Goal: Information Seeking & Learning: Compare options

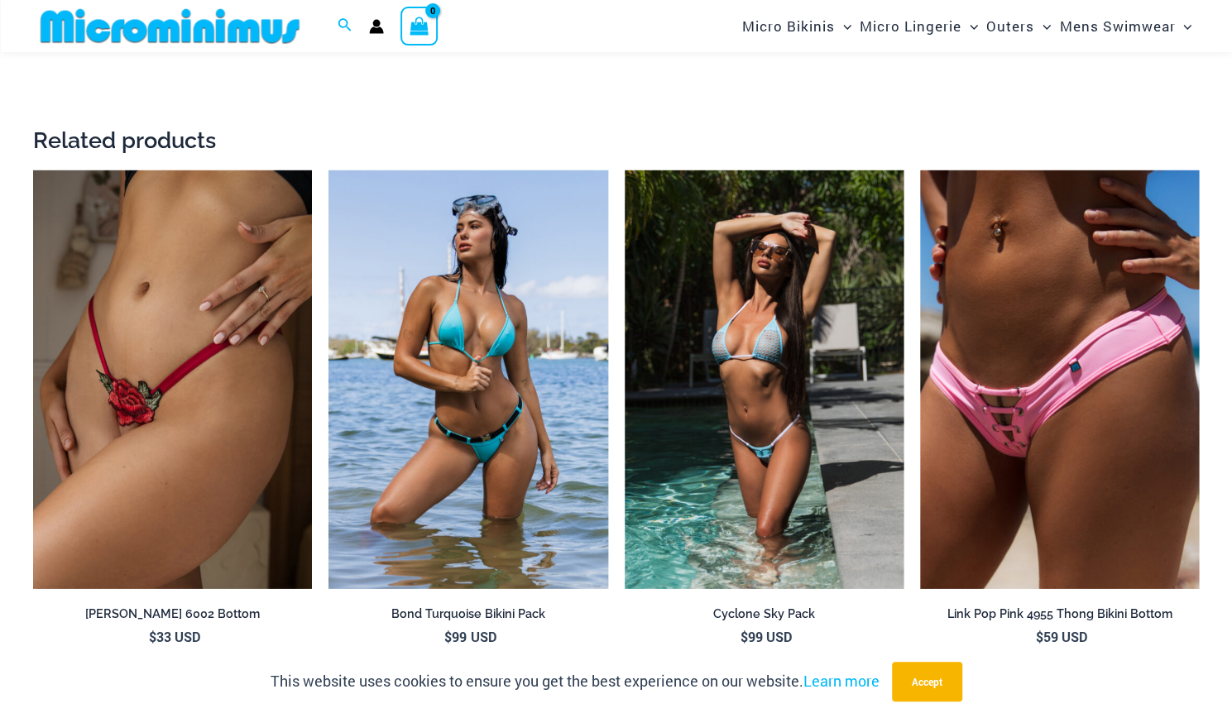
scroll to position [2980, 0]
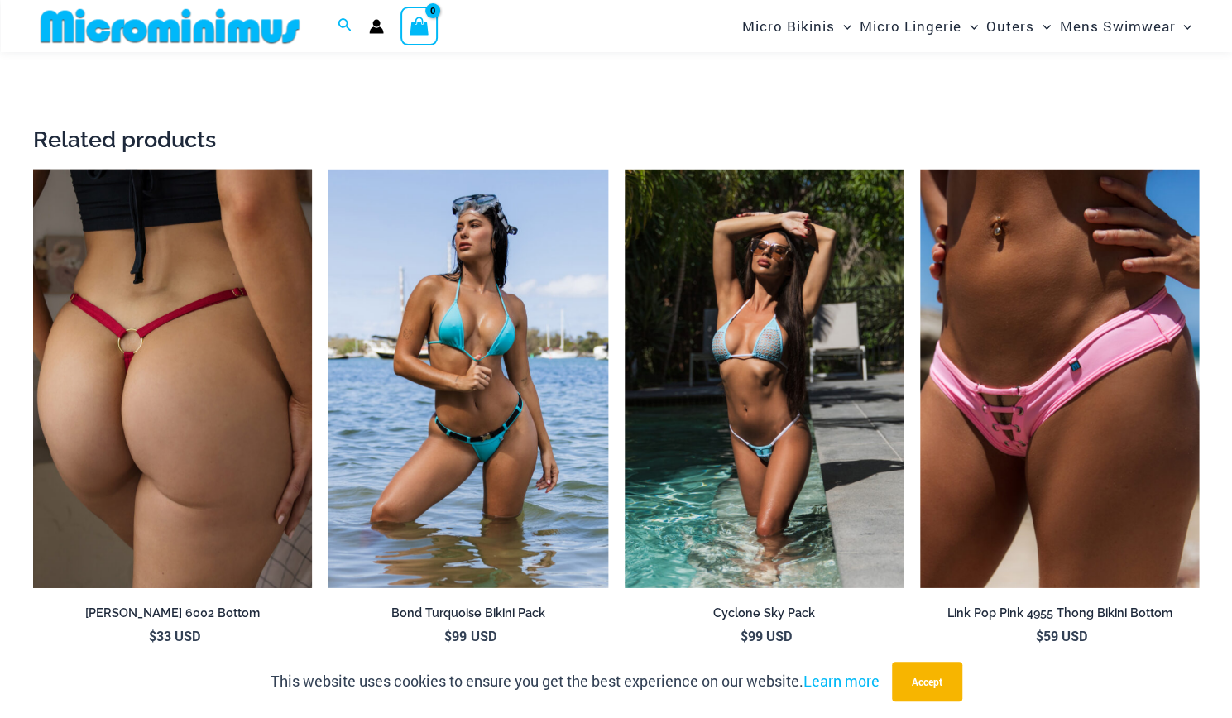
click at [233, 492] on img at bounding box center [172, 379] width 279 height 419
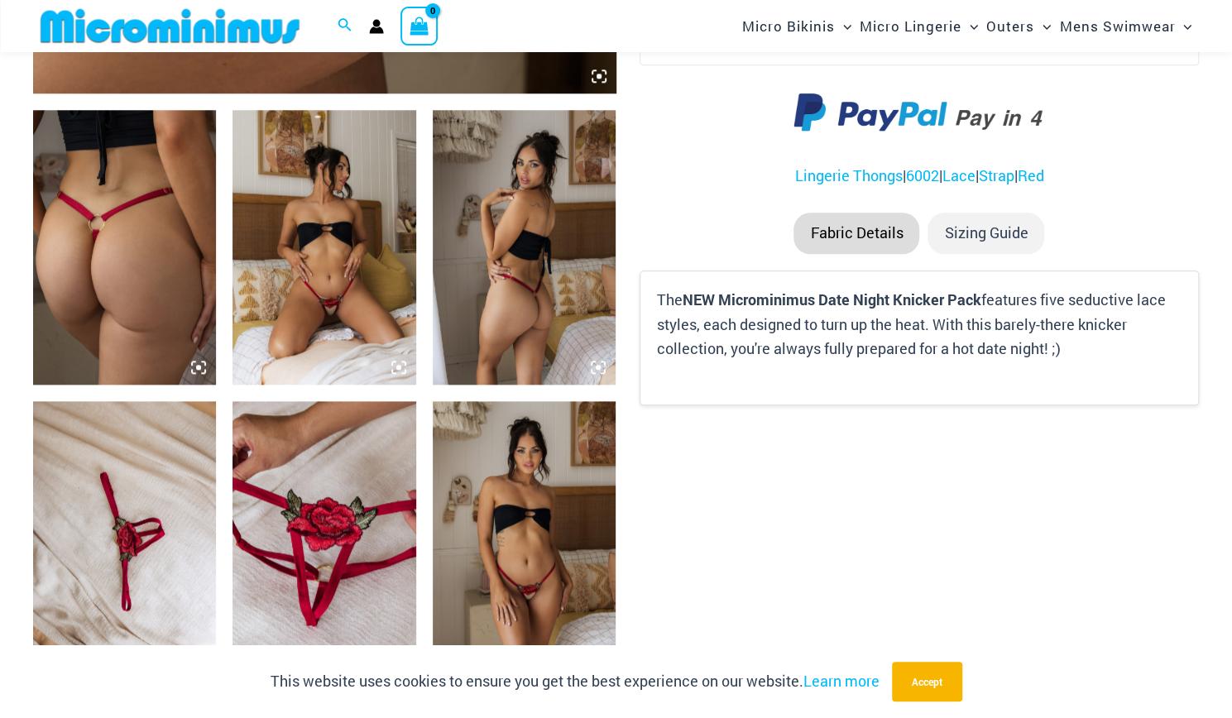
scroll to position [933, 0]
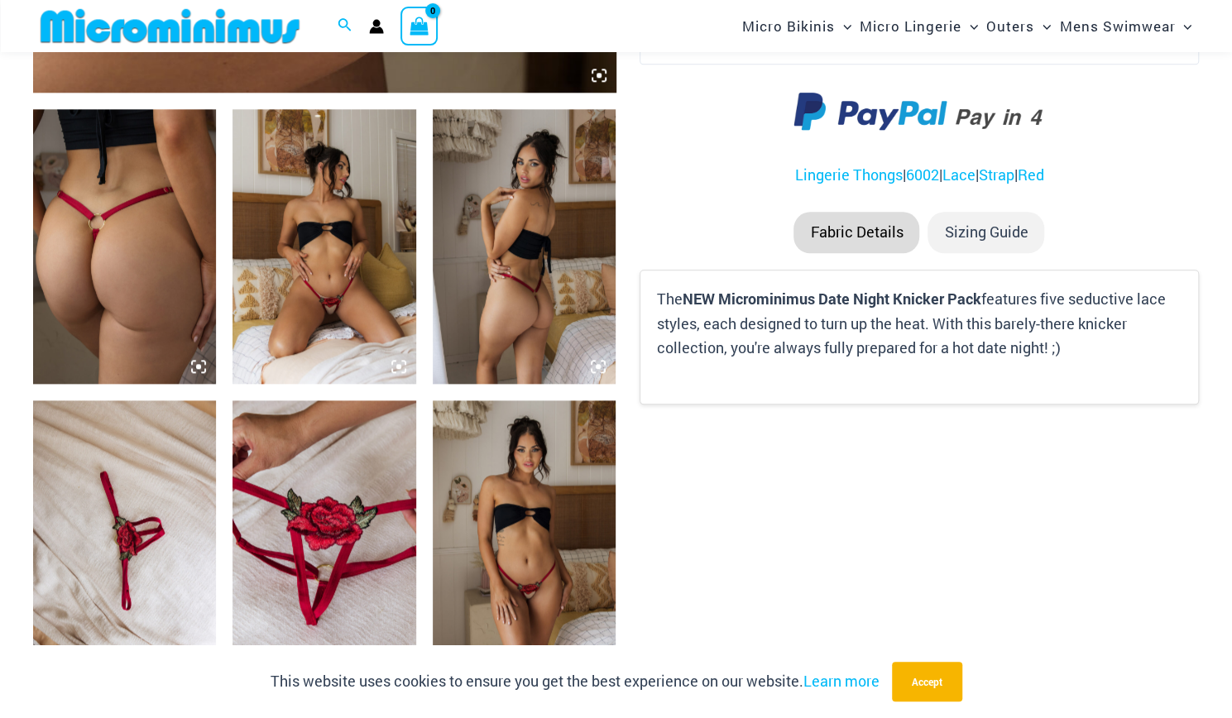
click at [327, 319] on img at bounding box center [324, 246] width 183 height 275
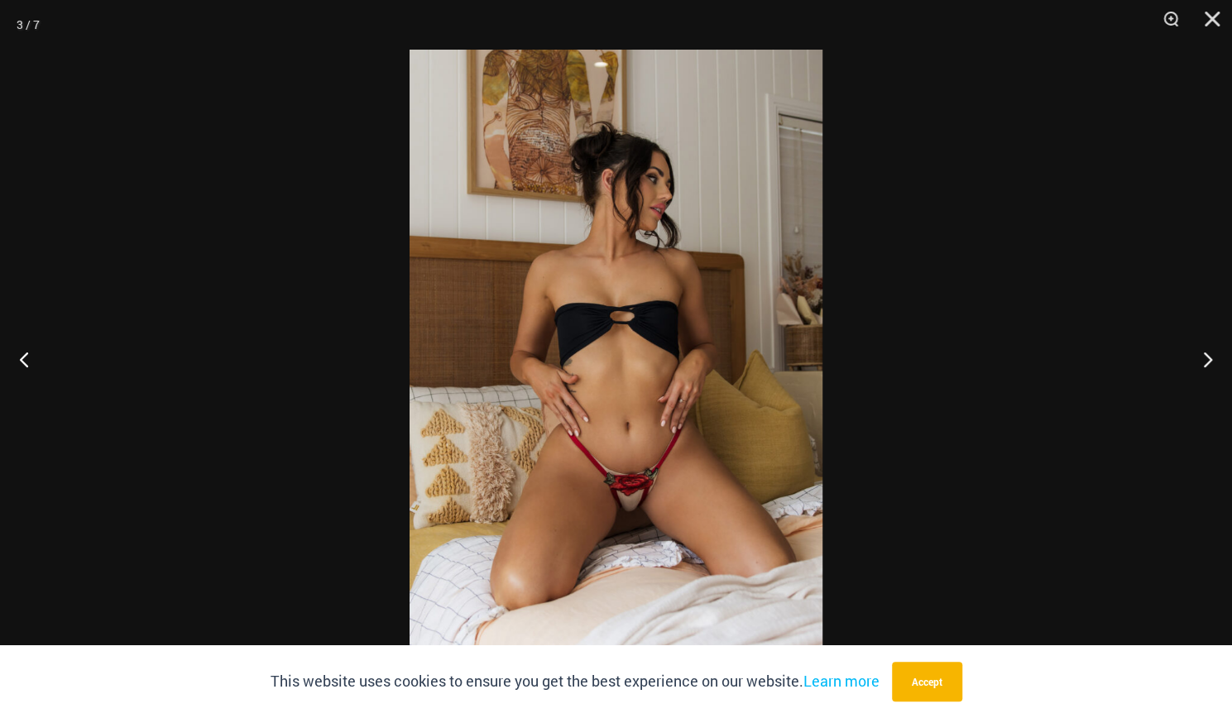
click at [627, 521] on img at bounding box center [616, 359] width 413 height 619
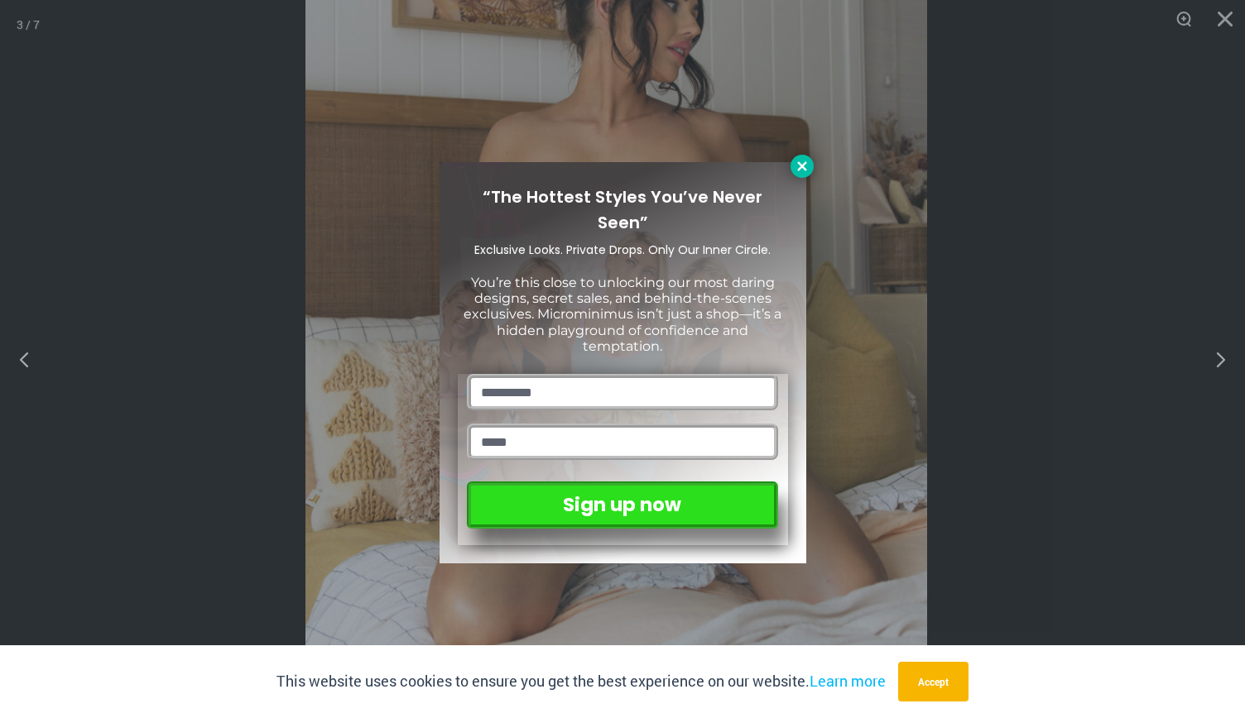
click at [804, 168] on icon at bounding box center [801, 165] width 9 height 9
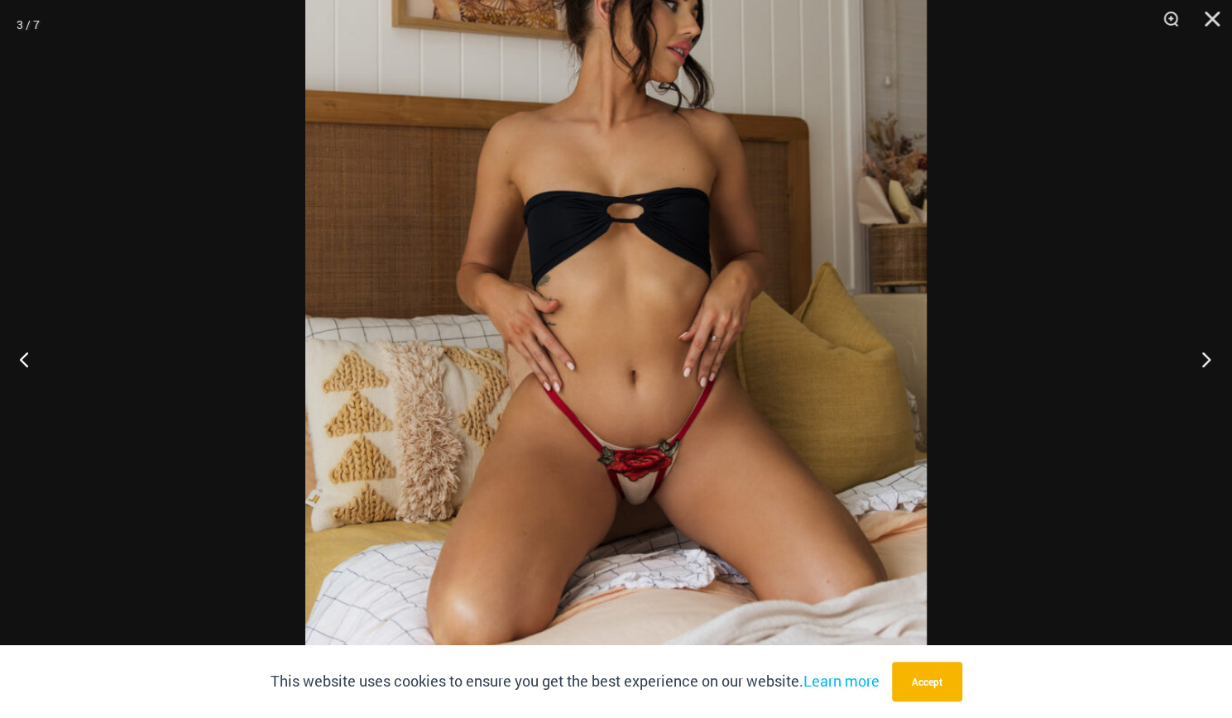
click at [1210, 365] on button "Next" at bounding box center [1201, 359] width 62 height 83
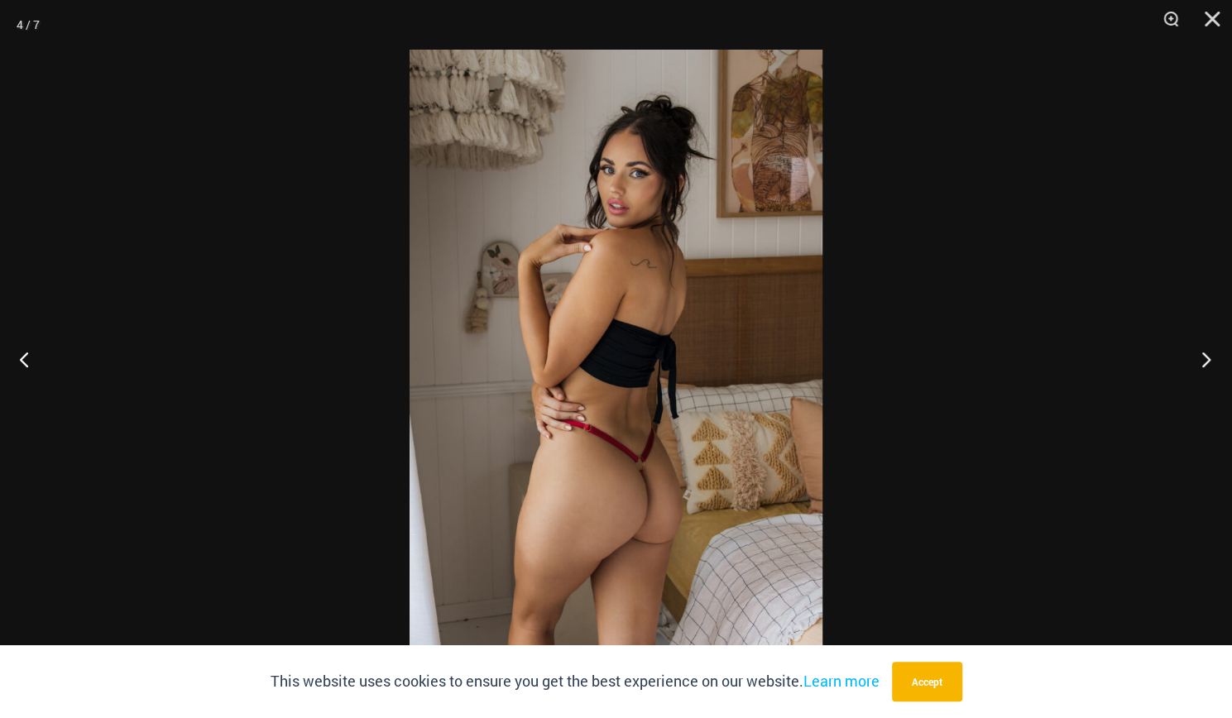
click at [1210, 365] on button "Next" at bounding box center [1201, 359] width 62 height 83
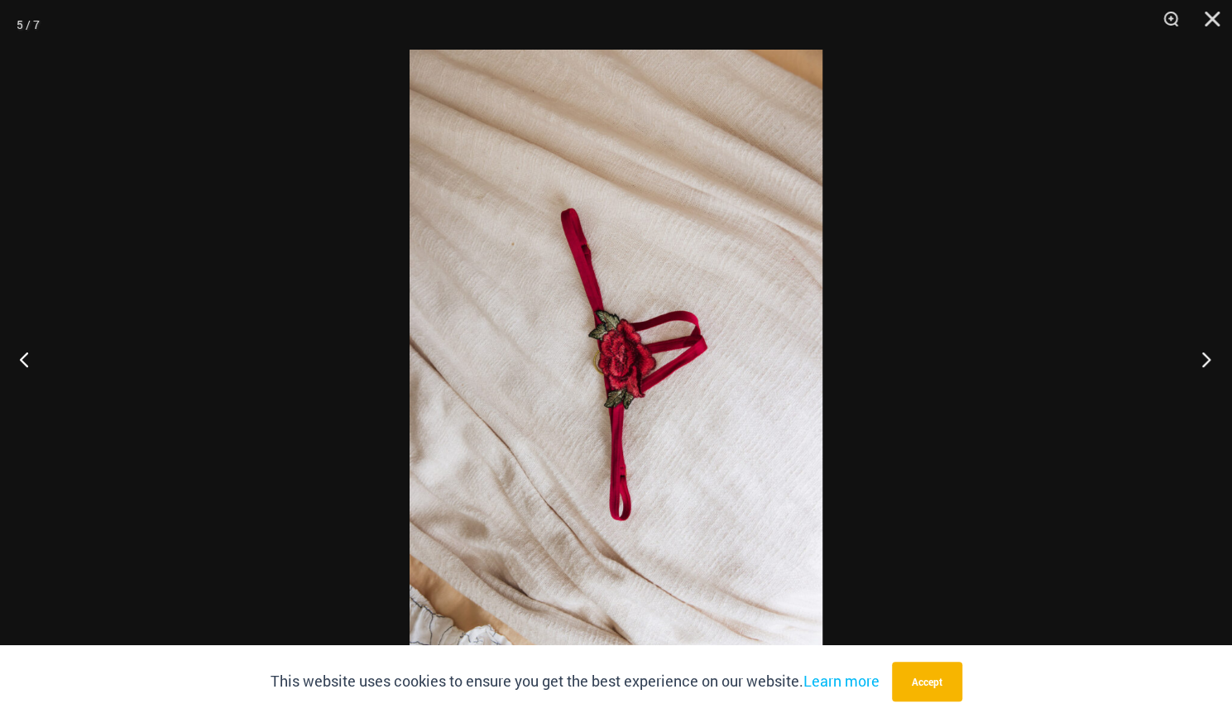
click at [1210, 365] on button "Next" at bounding box center [1201, 359] width 62 height 83
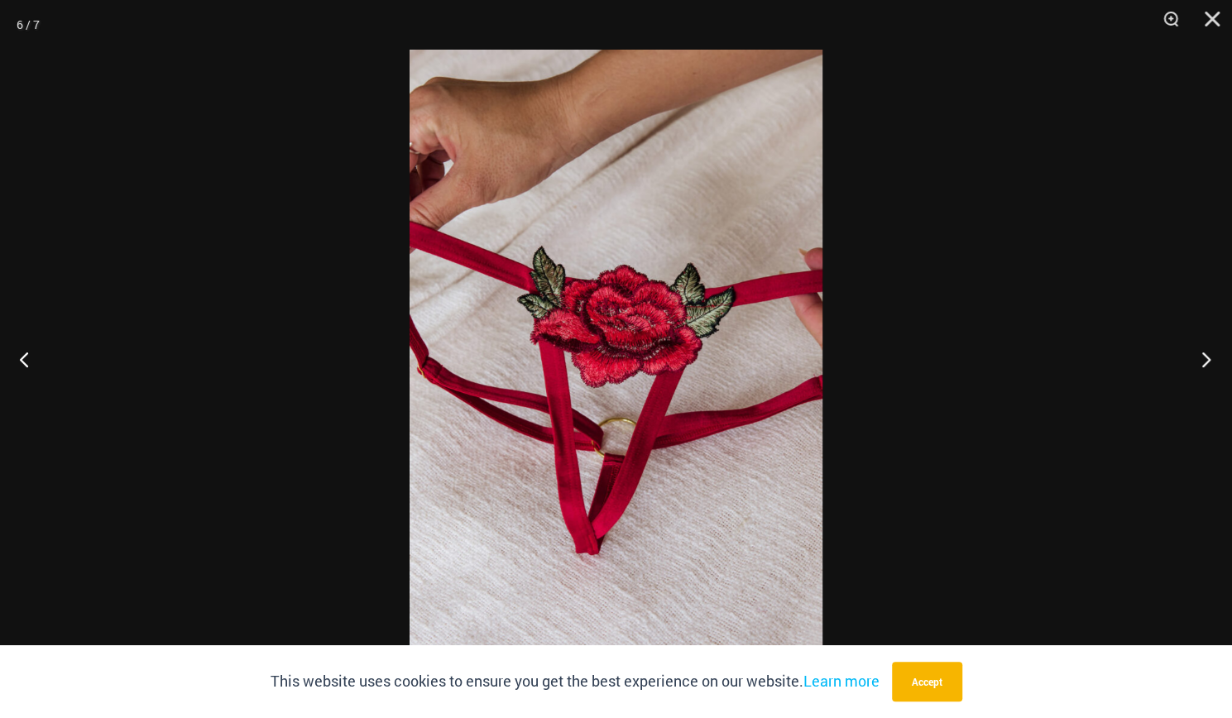
click at [1210, 365] on button "Next" at bounding box center [1201, 359] width 62 height 83
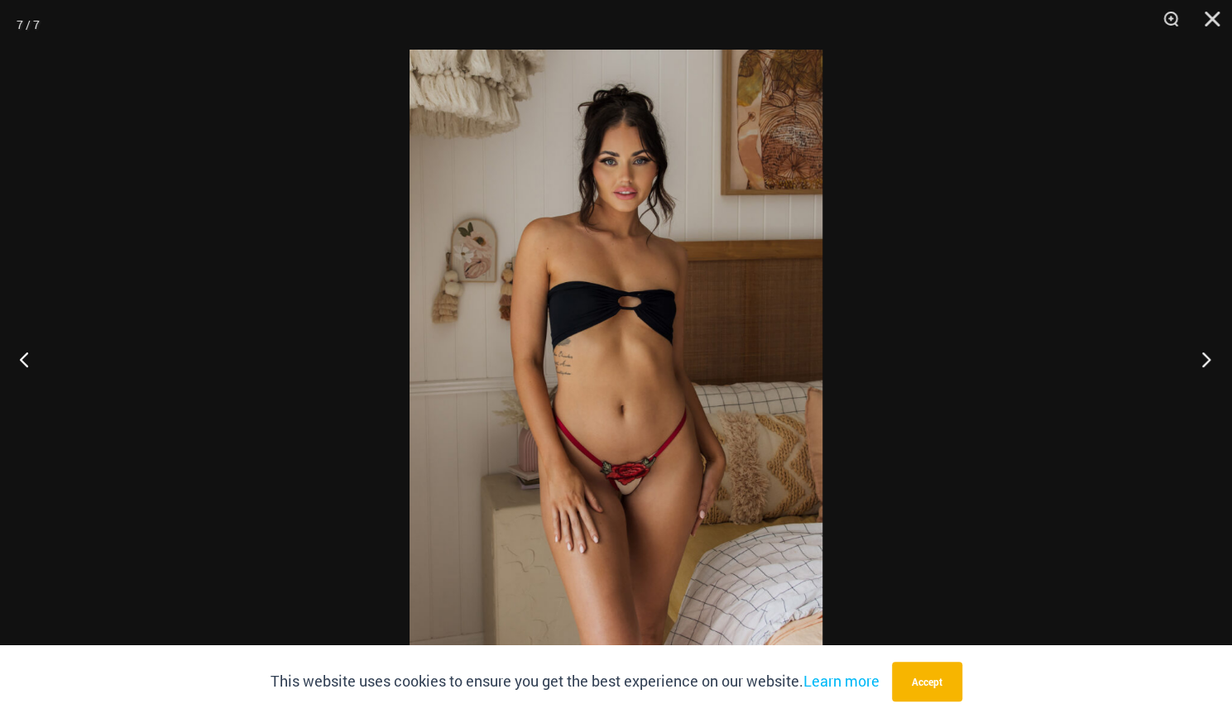
click at [1210, 365] on button "Next" at bounding box center [1201, 359] width 62 height 83
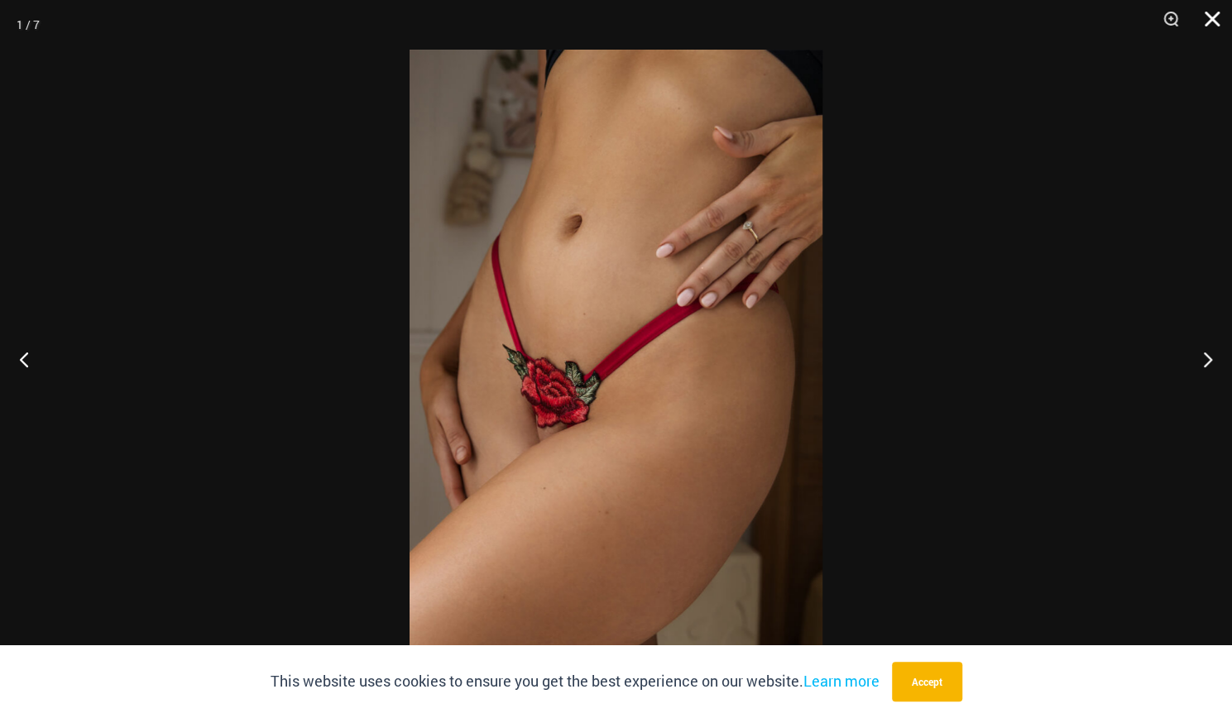
click at [1207, 29] on button "Close" at bounding box center [1206, 25] width 41 height 50
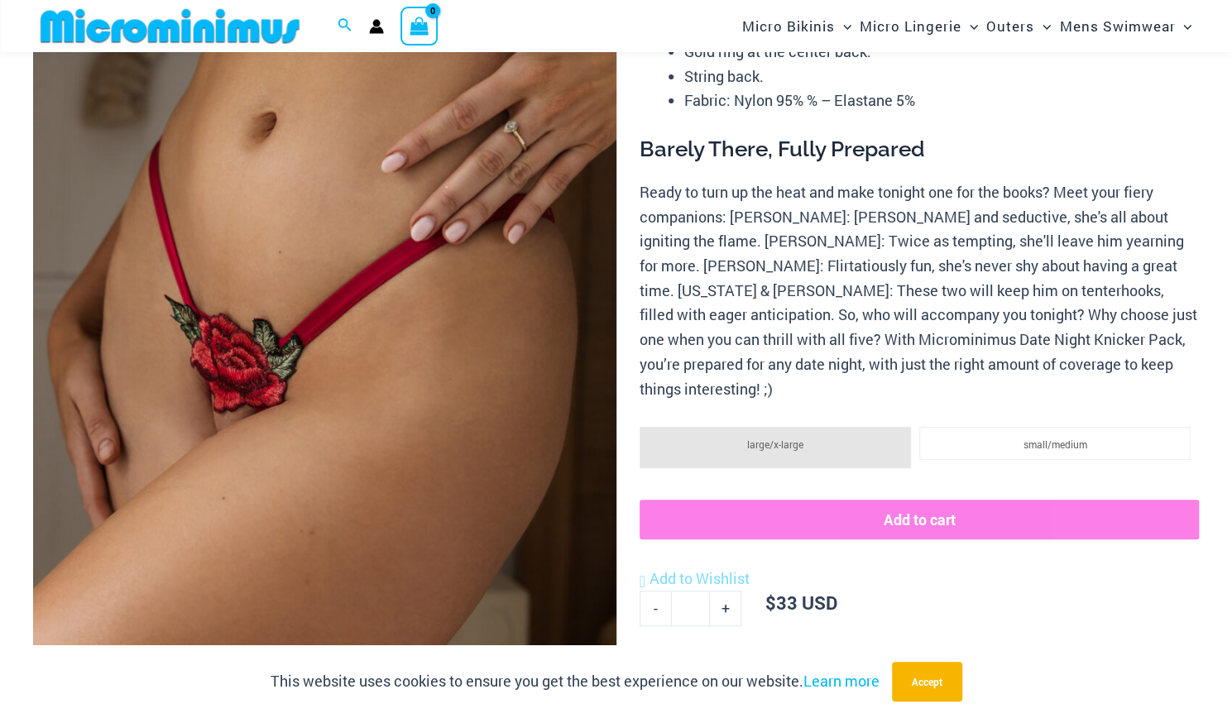
scroll to position [206, 0]
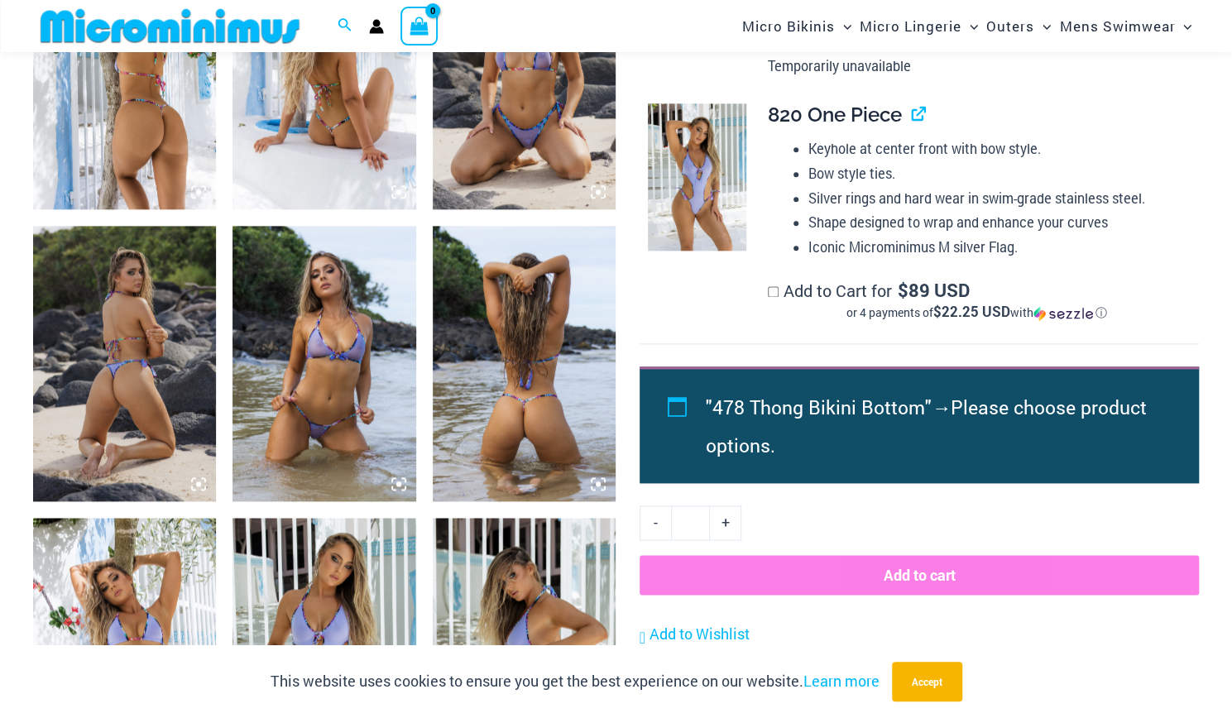
scroll to position [1110, 0]
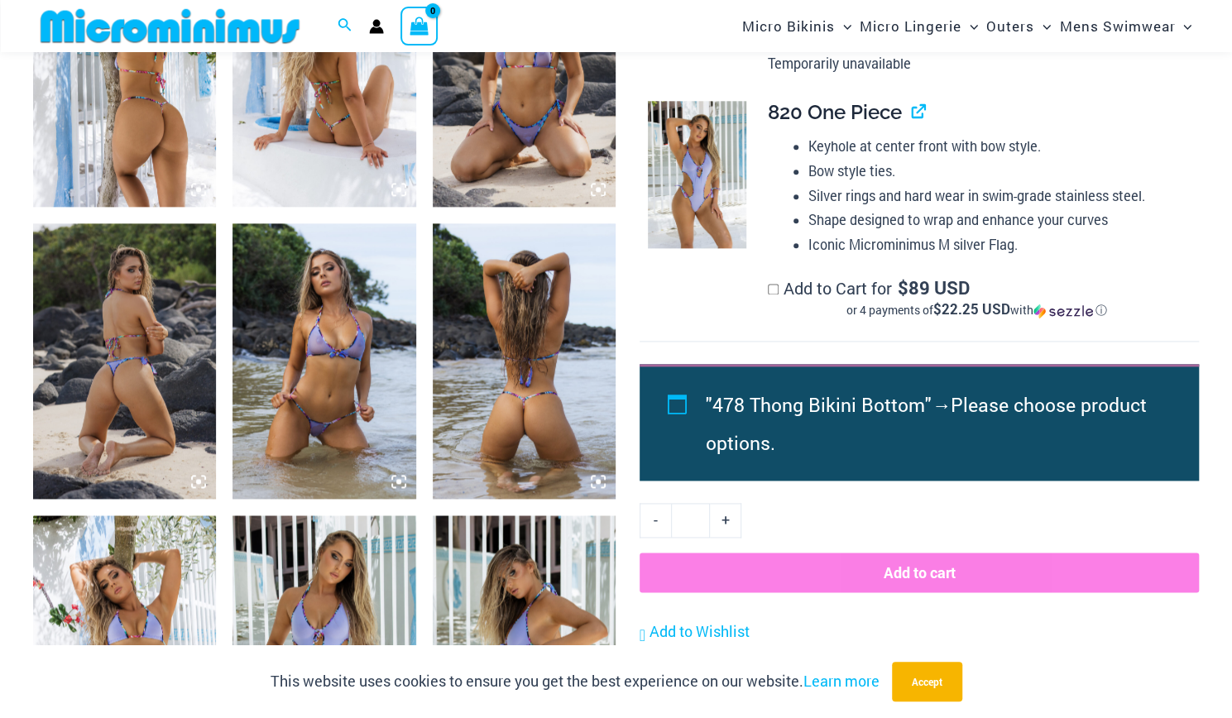
click at [556, 128] on img at bounding box center [524, 69] width 183 height 275
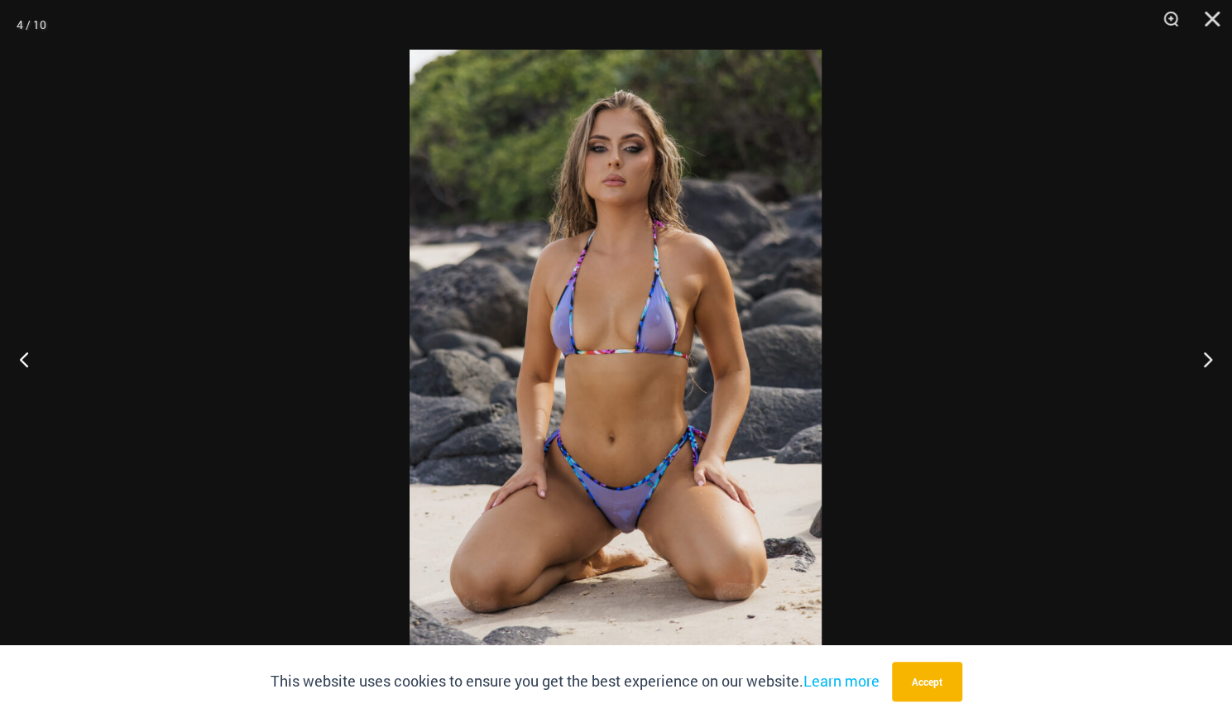
click at [619, 540] on img at bounding box center [616, 359] width 412 height 619
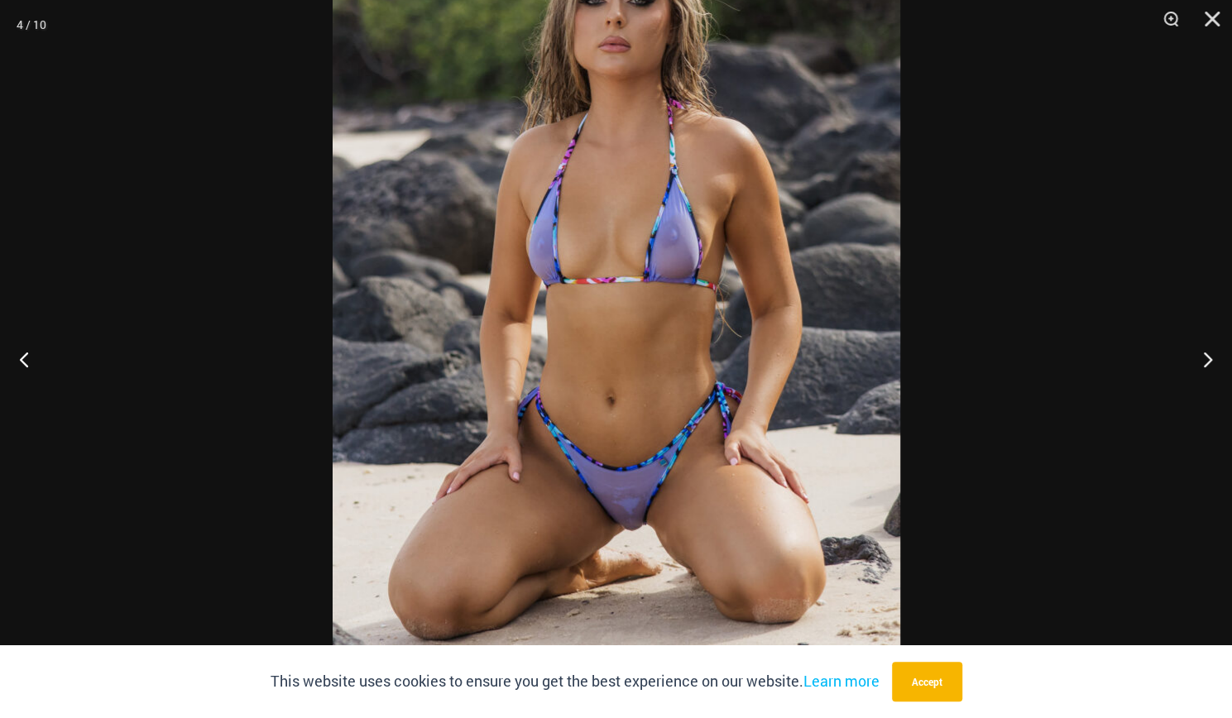
click at [619, 540] on img at bounding box center [617, 290] width 568 height 852
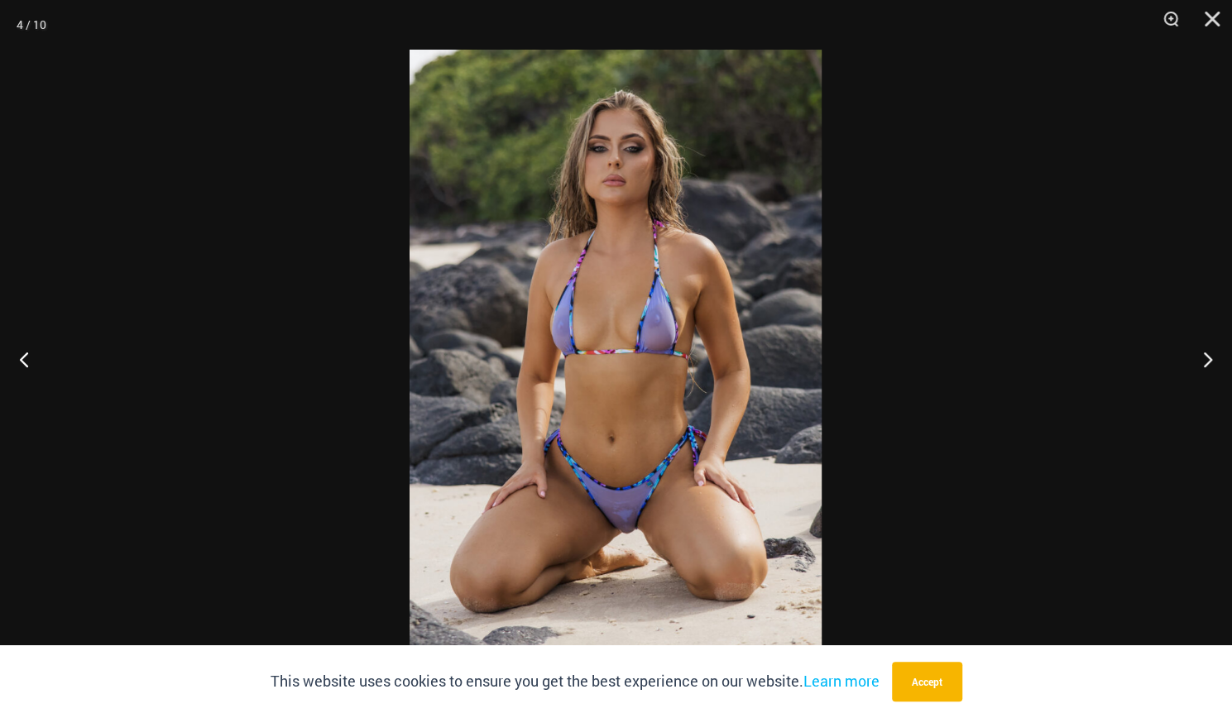
click at [619, 540] on img at bounding box center [616, 359] width 412 height 619
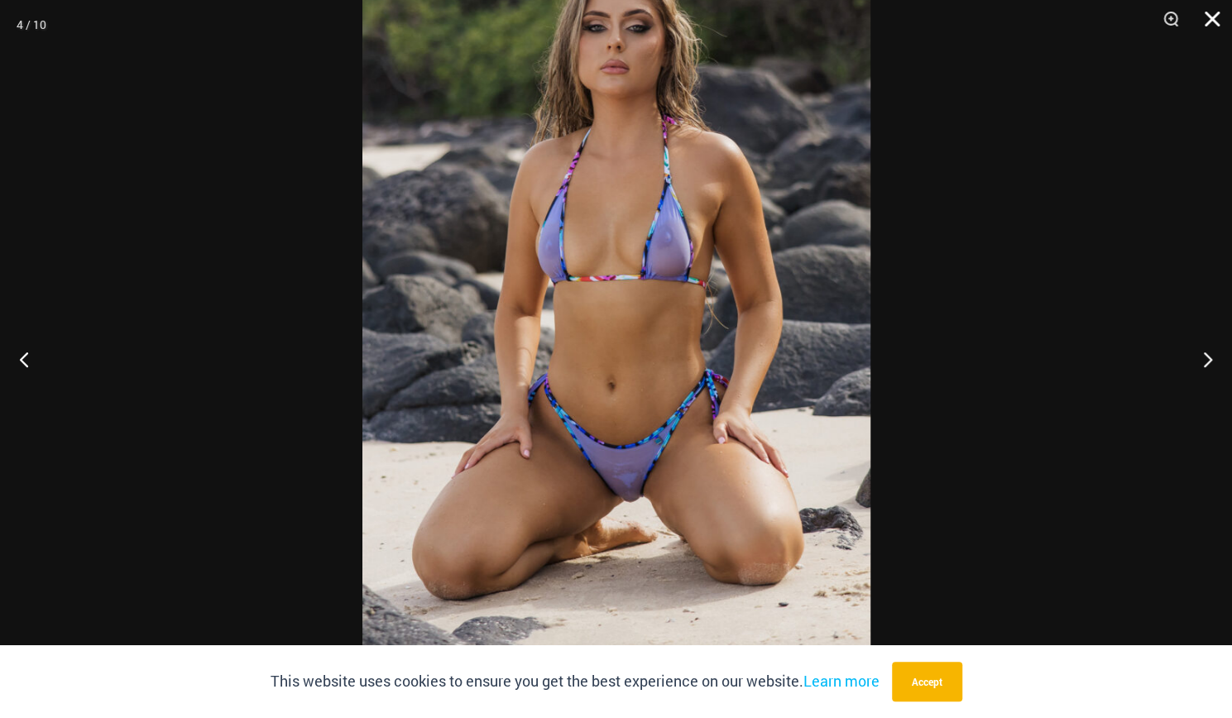
click at [1217, 19] on button "Close" at bounding box center [1206, 25] width 41 height 50
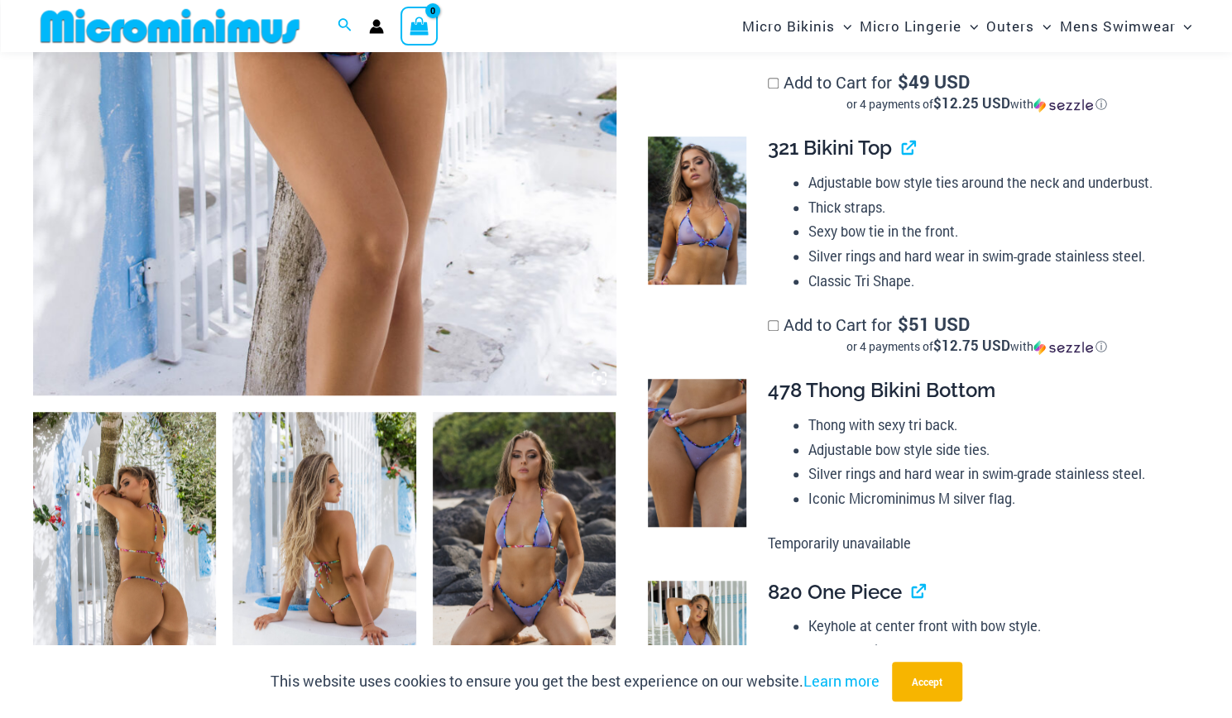
scroll to position [542, 0]
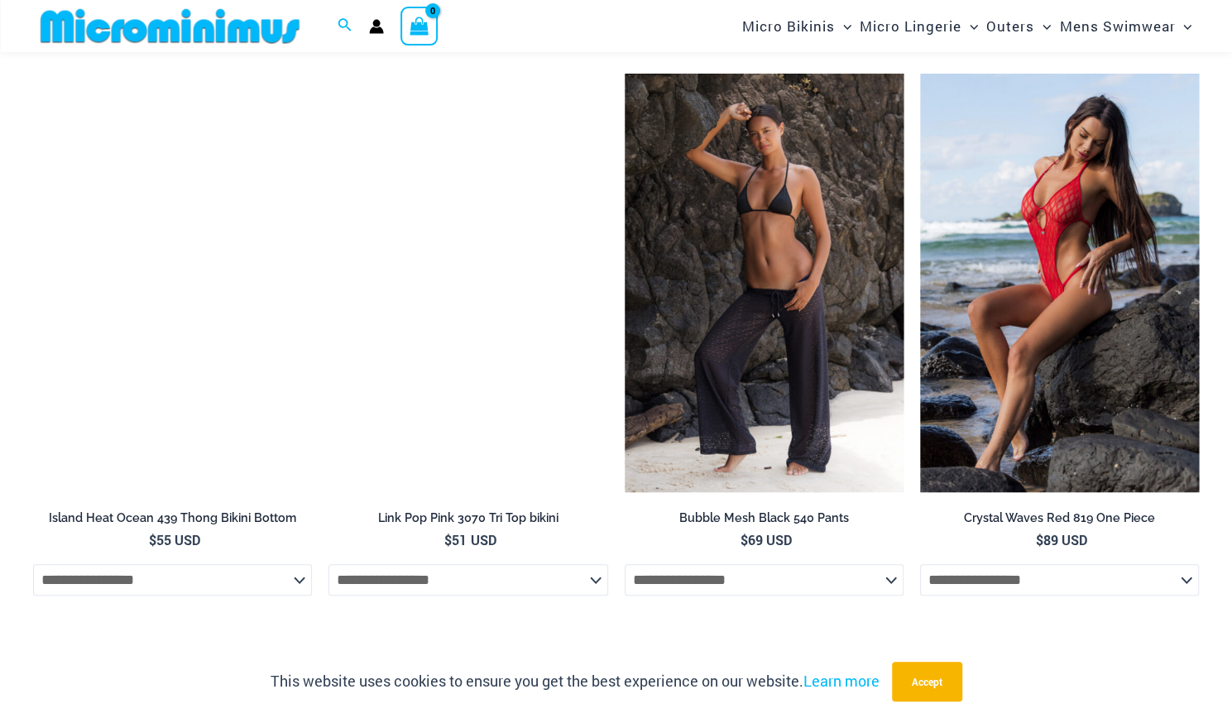
scroll to position [4229, 0]
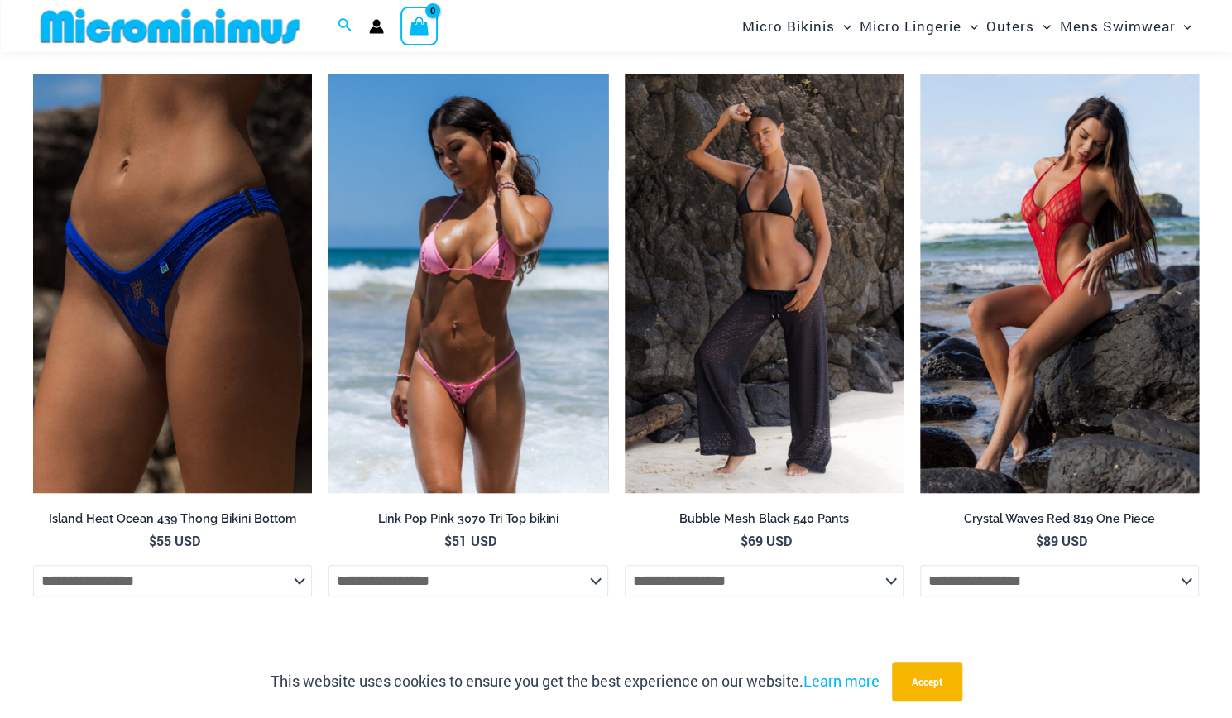
click at [469, 364] on img at bounding box center [468, 283] width 279 height 419
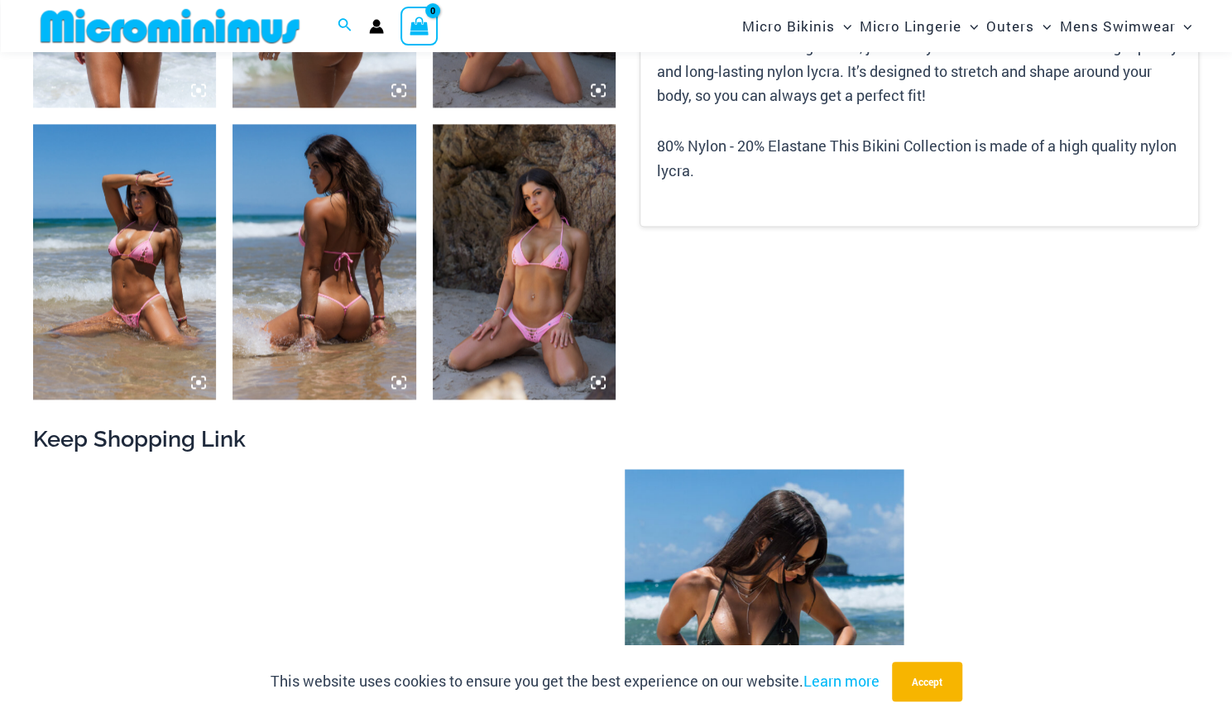
scroll to position [1207, 0]
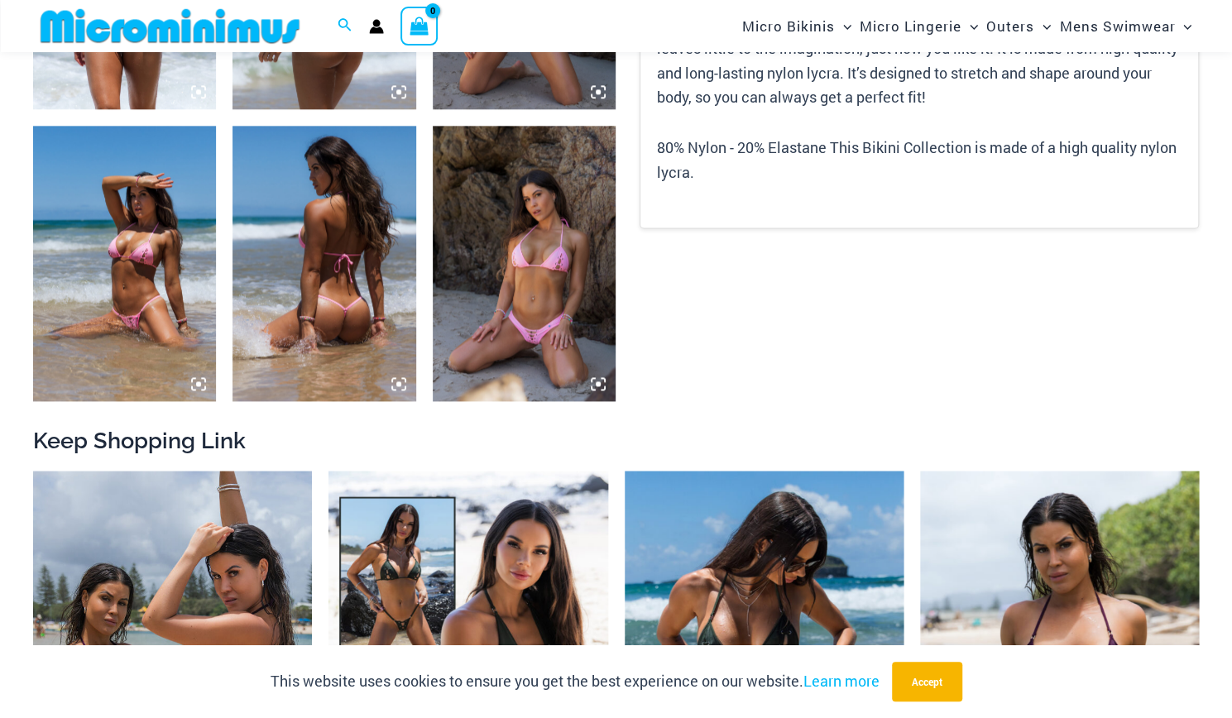
click at [513, 261] on img at bounding box center [524, 263] width 183 height 275
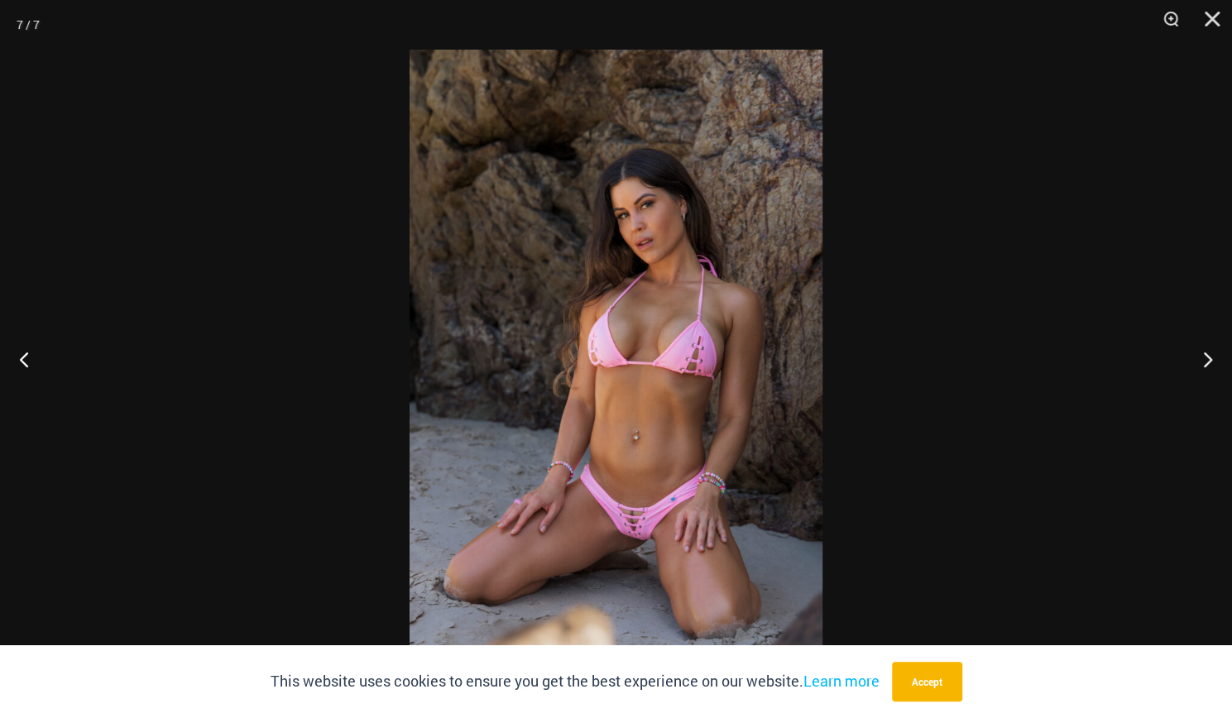
click at [647, 511] on img at bounding box center [616, 359] width 413 height 619
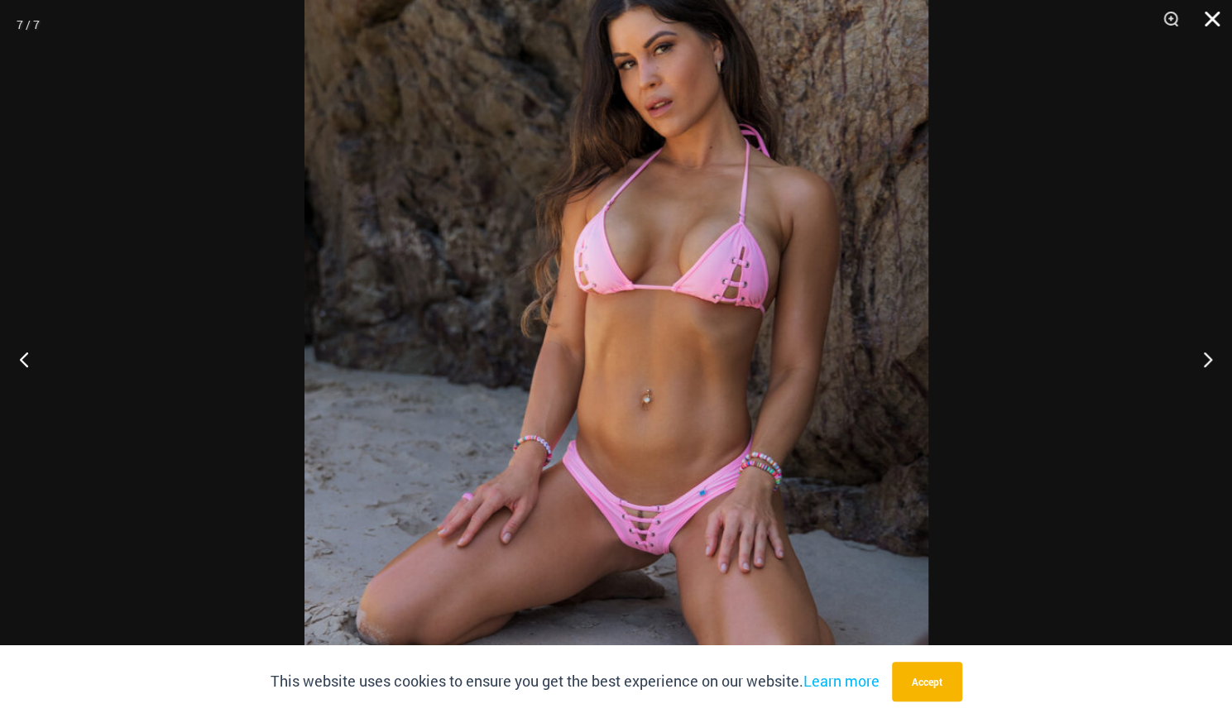
click at [1207, 9] on button "Close" at bounding box center [1206, 25] width 41 height 50
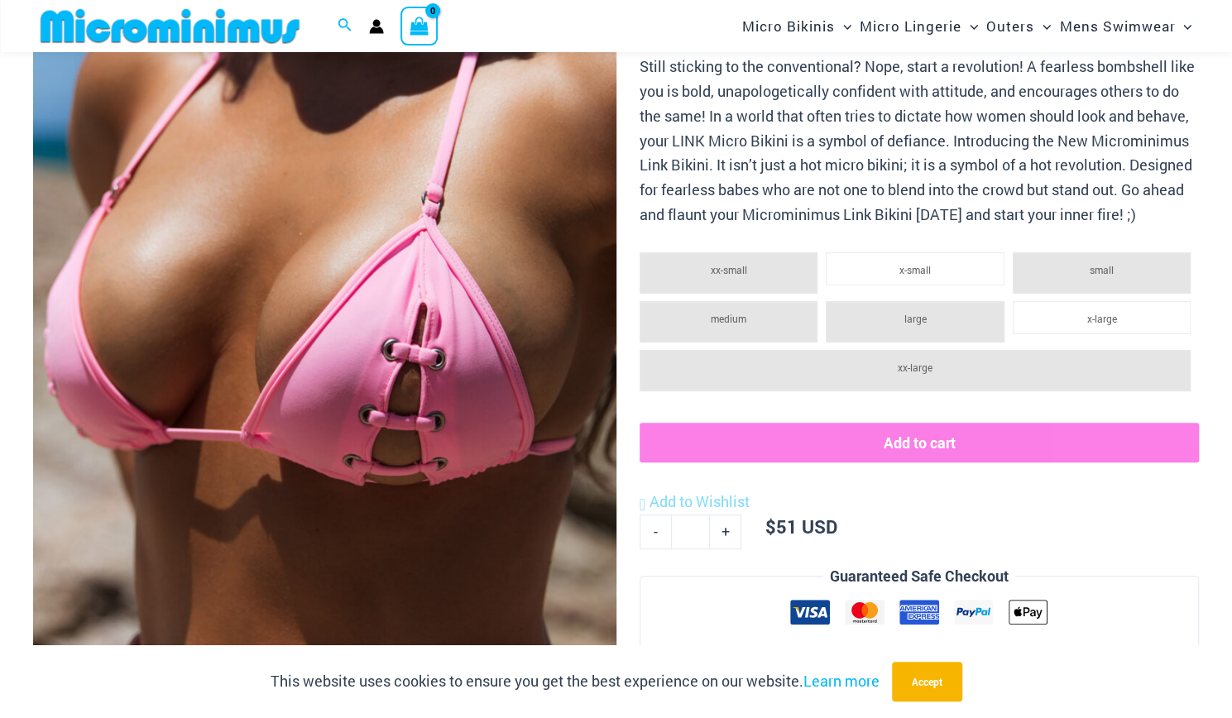
scroll to position [349, 0]
